Goal: Transaction & Acquisition: Purchase product/service

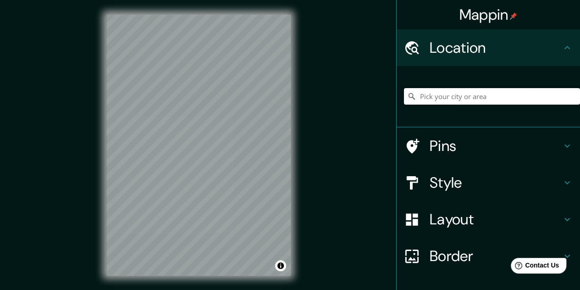
click at [452, 96] on input "Pick your city or area" at bounding box center [492, 96] width 176 height 16
click at [459, 101] on input "Pick your city or area" at bounding box center [492, 96] width 176 height 16
paste input "Cmo. a [STREET_ADDRESS][PERSON_NAME]"
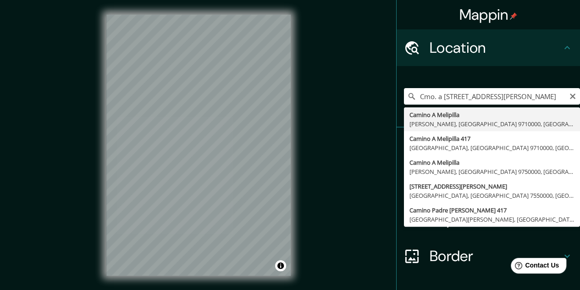
type input "Camino A Melipilla, [PERSON_NAME], [GEOGRAPHIC_DATA] 9710000, [GEOGRAPHIC_DATA]"
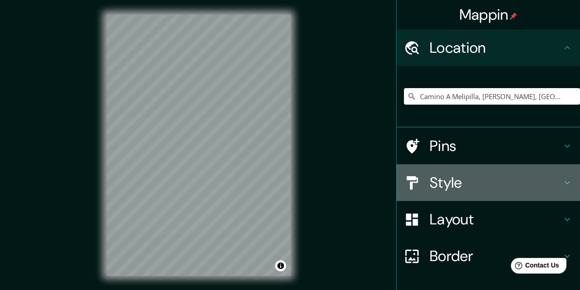
click at [436, 192] on div "Style" at bounding box center [487, 182] width 183 height 37
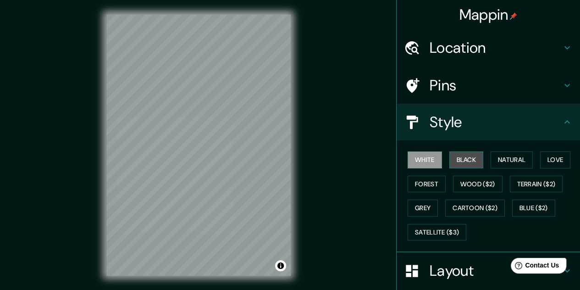
click at [460, 159] on button "Black" at bounding box center [466, 159] width 34 height 17
click at [429, 161] on button "White" at bounding box center [424, 159] width 34 height 17
click at [509, 164] on button "Natural" at bounding box center [511, 159] width 42 height 17
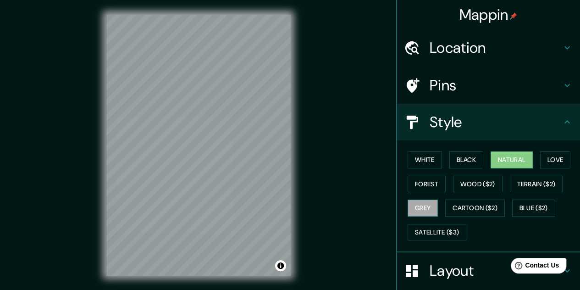
click at [410, 210] on button "Grey" at bounding box center [422, 207] width 30 height 17
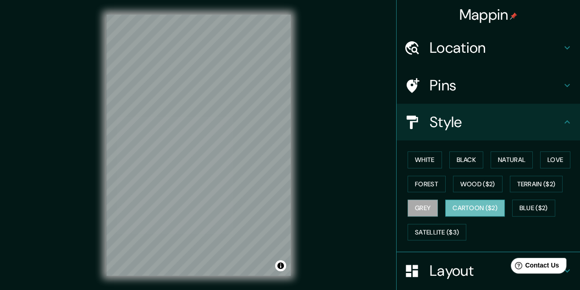
click at [487, 209] on button "Cartoon ($2)" at bounding box center [475, 207] width 60 height 17
click at [428, 183] on button "Forest" at bounding box center [426, 183] width 38 height 17
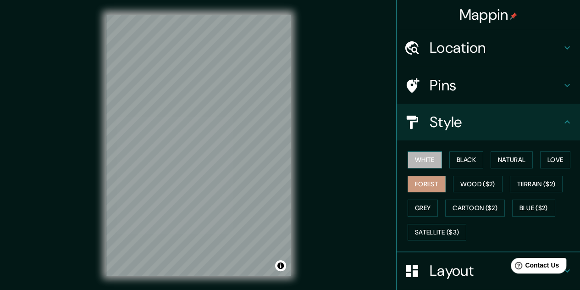
click at [421, 156] on button "White" at bounding box center [424, 159] width 34 height 17
click at [470, 160] on button "Black" at bounding box center [466, 159] width 34 height 17
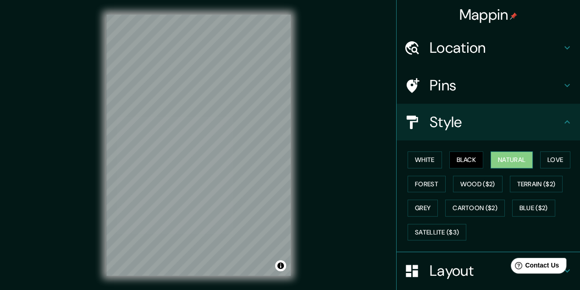
click at [510, 159] on button "Natural" at bounding box center [511, 159] width 42 height 17
click at [557, 161] on button "Love" at bounding box center [555, 159] width 30 height 17
click at [504, 157] on button "Natural" at bounding box center [511, 159] width 42 height 17
click at [433, 83] on h4 "Pins" at bounding box center [495, 85] width 132 height 18
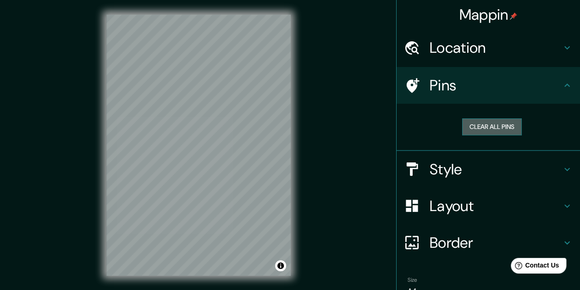
click at [478, 133] on button "Clear all pins" at bounding box center [492, 126] width 60 height 17
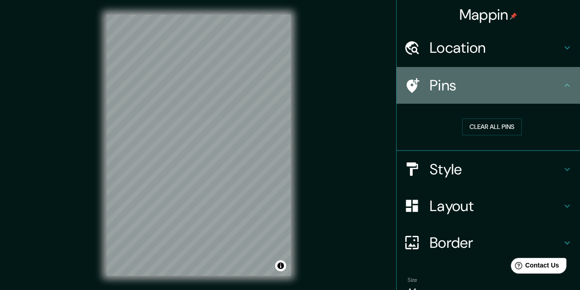
click at [455, 92] on h4 "Pins" at bounding box center [495, 85] width 132 height 18
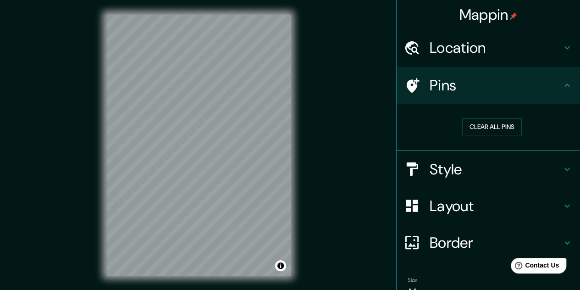
click at [455, 92] on h4 "Pins" at bounding box center [495, 85] width 132 height 18
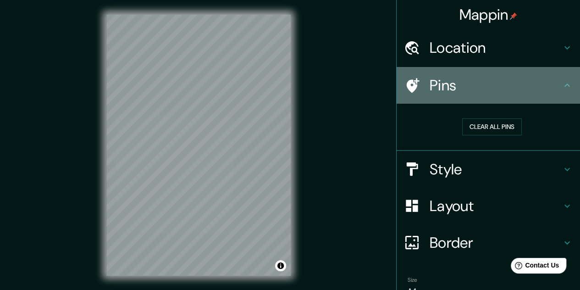
click at [412, 87] on div at bounding box center [417, 85] width 26 height 16
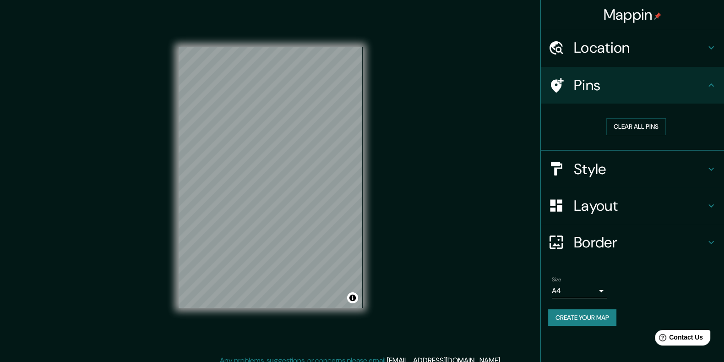
drag, startPoint x: 534, startPoint y: 0, endPoint x: 501, endPoint y: 214, distance: 216.0
click at [501, 214] on div "Mappin Location [GEOGRAPHIC_DATA], [GEOGRAPHIC_DATA][PERSON_NAME], [GEOGRAPHIC_…" at bounding box center [362, 185] width 724 height 370
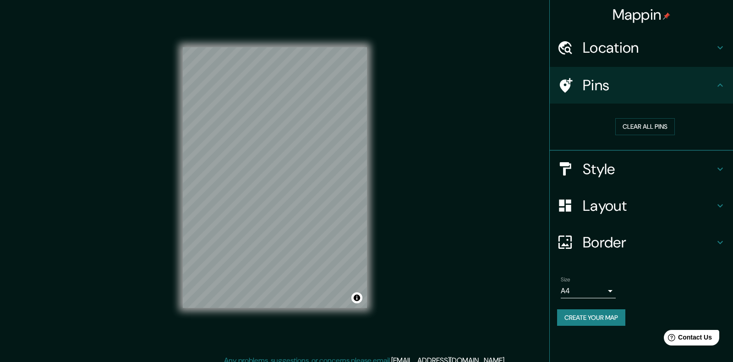
click at [586, 288] on body "Mappin Location [GEOGRAPHIC_DATA], [GEOGRAPHIC_DATA][PERSON_NAME], [GEOGRAPHIC_…" at bounding box center [366, 181] width 733 height 362
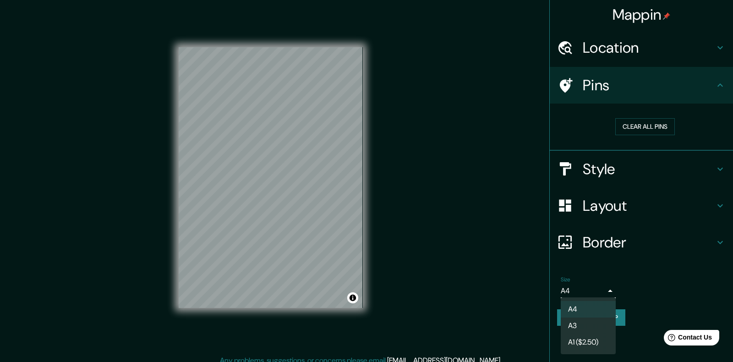
click at [586, 289] on li "A3" at bounding box center [588, 326] width 55 height 16
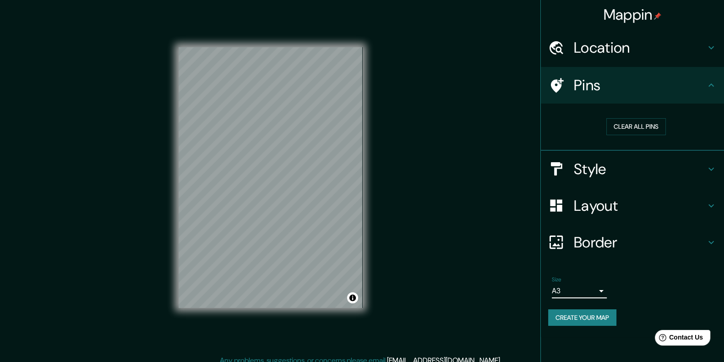
click at [586, 50] on h4 "Location" at bounding box center [640, 47] width 132 height 18
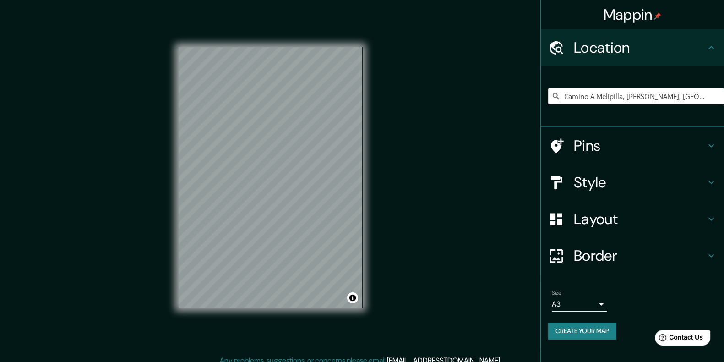
click at [586, 162] on div "Pins" at bounding box center [632, 145] width 183 height 37
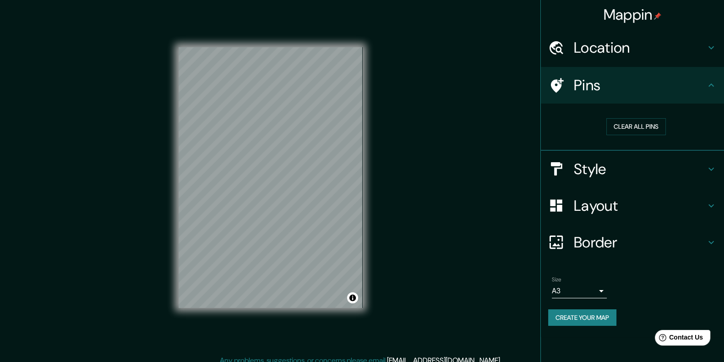
click at [550, 86] on icon at bounding box center [556, 85] width 16 height 16
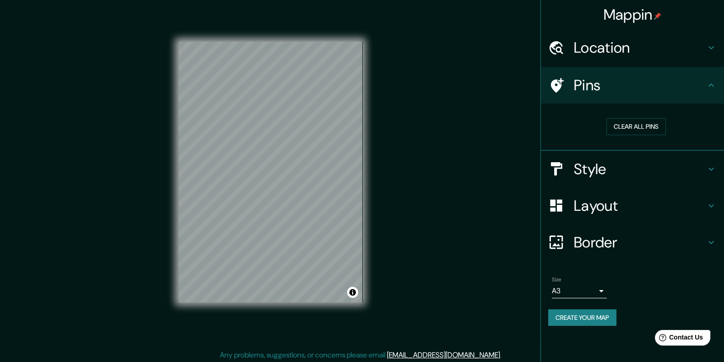
scroll to position [7, 0]
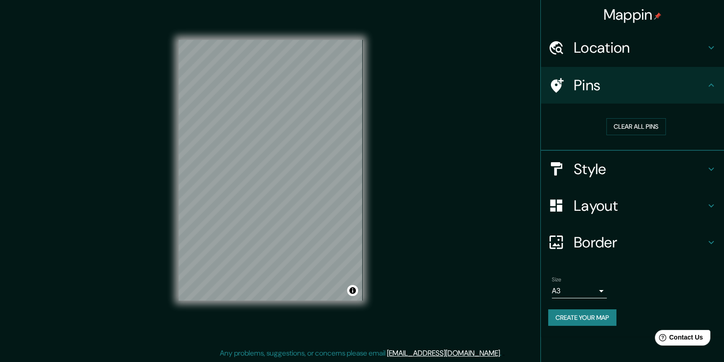
click at [567, 289] on button "Create your map" at bounding box center [582, 317] width 68 height 17
